Goal: Task Accomplishment & Management: Use online tool/utility

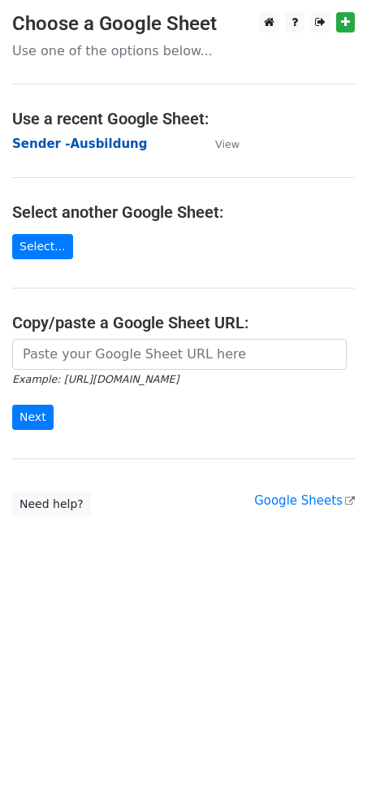
click at [72, 136] on strong "Sender -Ausbildung" at bounding box center [79, 143] width 135 height 15
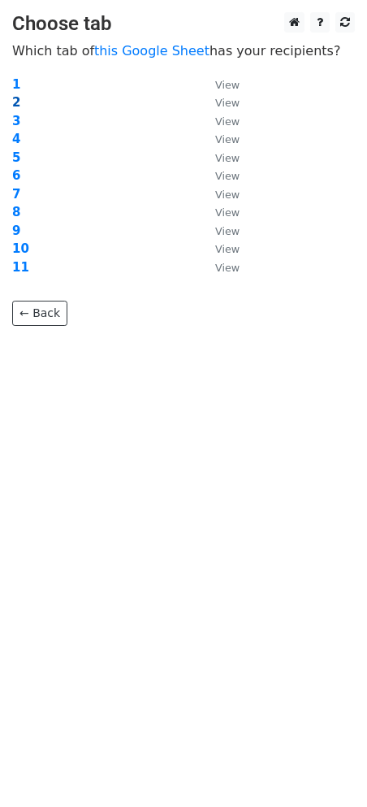
click at [15, 97] on strong "2" at bounding box center [16, 102] width 8 height 15
click at [15, 101] on strong "2" at bounding box center [16, 102] width 8 height 15
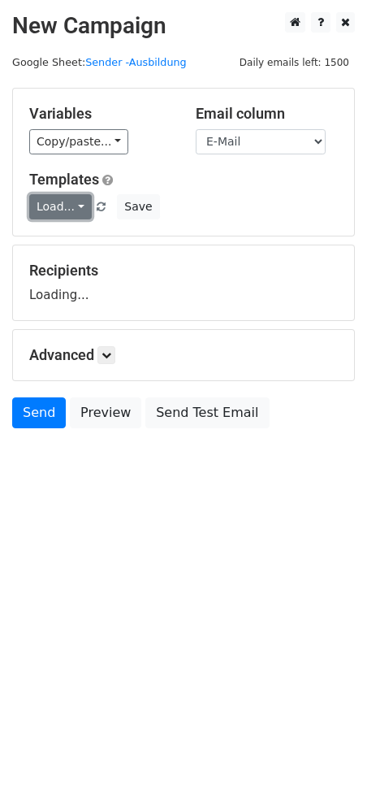
click at [69, 203] on link "Load..." at bounding box center [60, 206] width 63 height 25
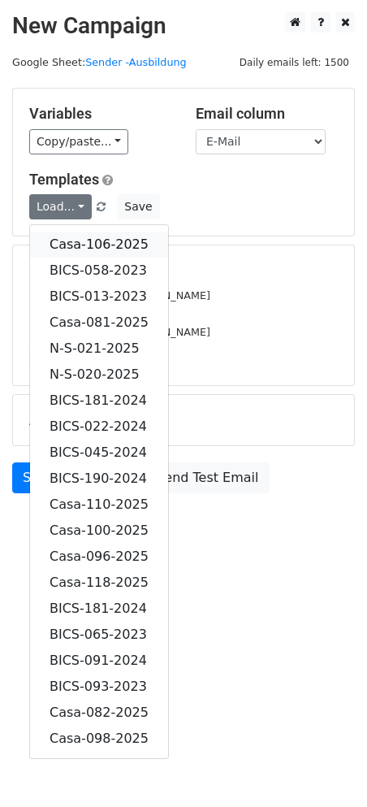
click at [102, 245] on link "Casa-106-2025" at bounding box center [99, 245] width 138 height 26
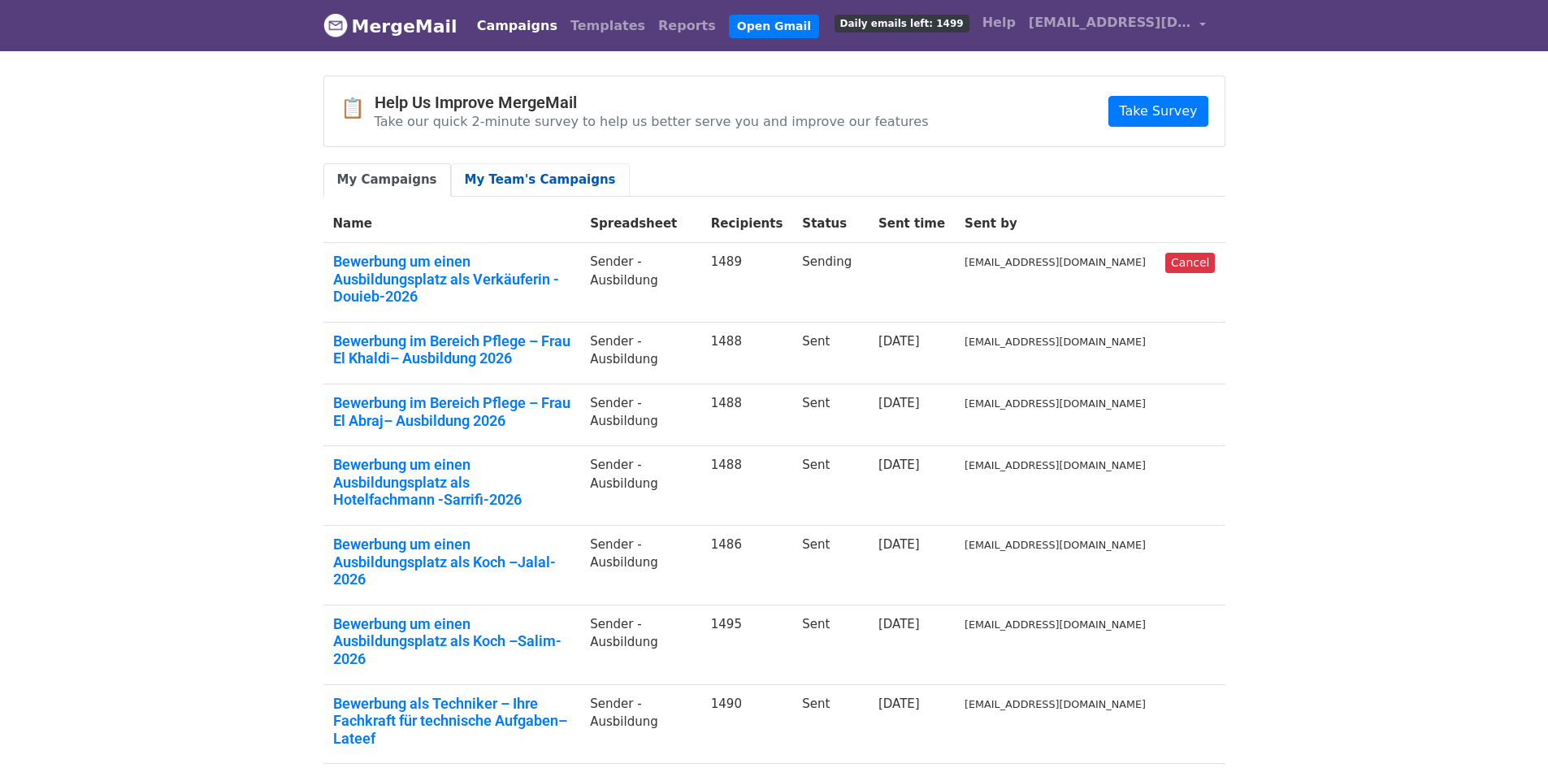
click at [497, 174] on link "My Team's Campaigns" at bounding box center [540, 179] width 179 height 33
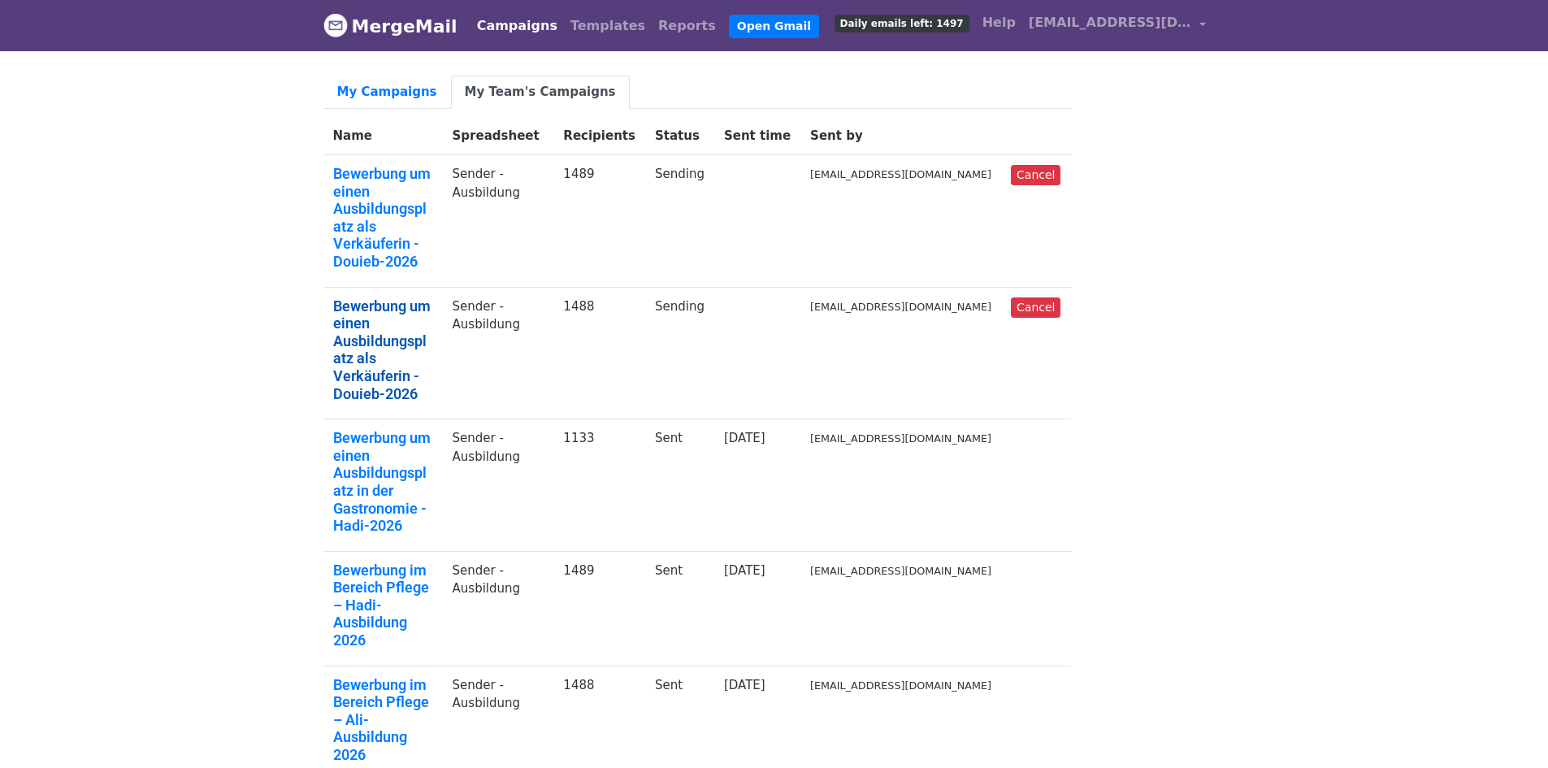
click at [433, 297] on link "Bewerbung um einen Ausbildungsplatz als Verkäuferin - Douieb-2026" at bounding box center [383, 350] width 100 height 106
click at [396, 190] on link "Bewerbung um einen Ausbildungsplatz als Verkäuferin - Douieb-2026" at bounding box center [383, 218] width 100 height 106
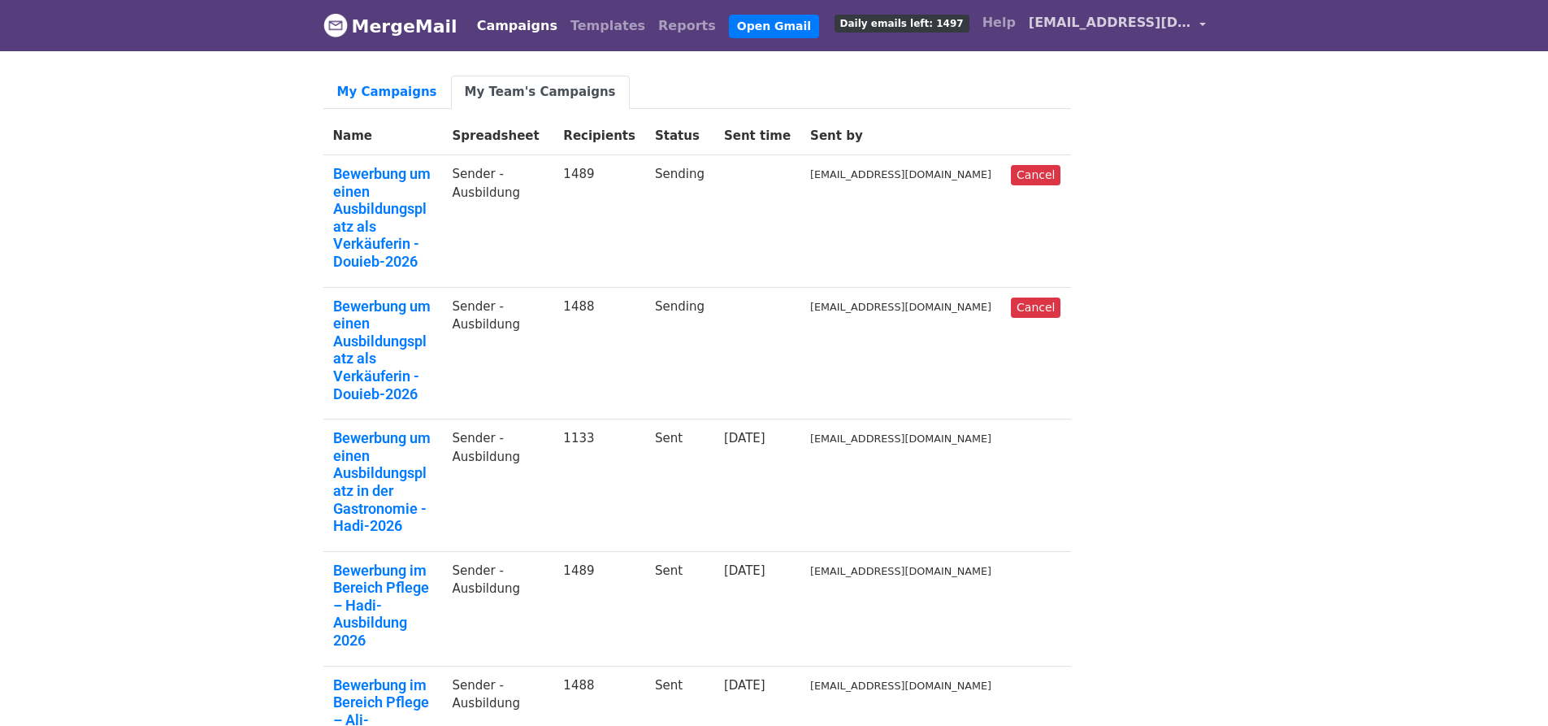
drag, startPoint x: 1147, startPoint y: 21, endPoint x: 1130, endPoint y: 32, distance: 20.5
click at [1147, 21] on span "[EMAIL_ADDRESS][DOMAIN_NAME]" at bounding box center [1110, 22] width 162 height 19
